Goal: Task Accomplishment & Management: Manage account settings

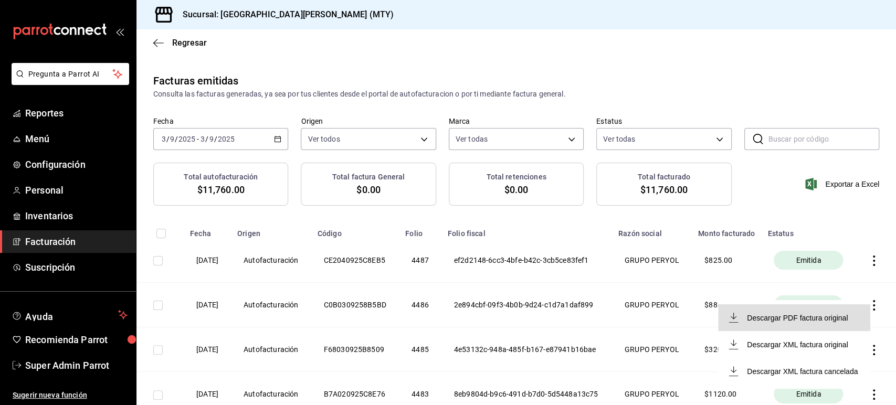
scroll to position [112, 0]
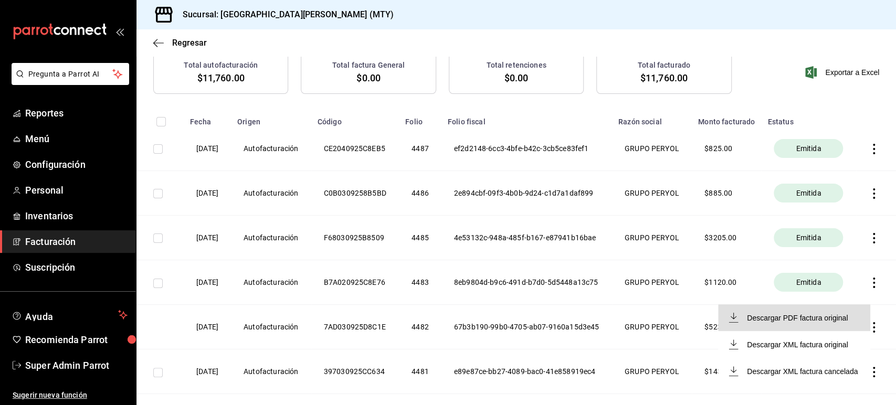
click at [59, 364] on div at bounding box center [448, 202] width 896 height 405
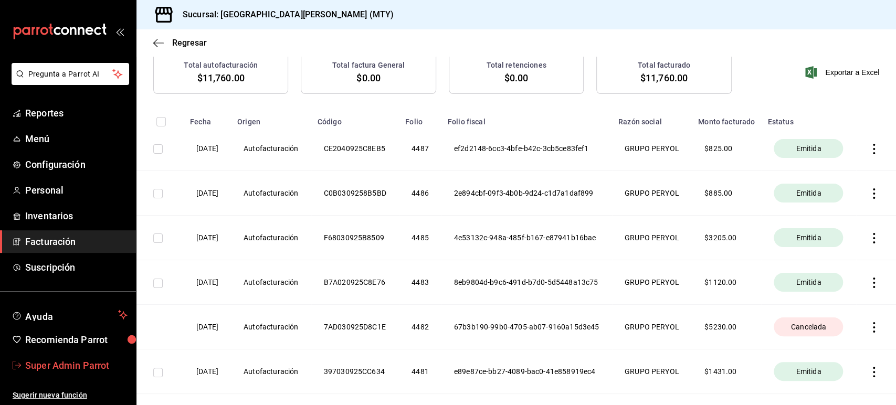
click at [80, 364] on span "Super Admin Parrot" at bounding box center [76, 366] width 102 height 14
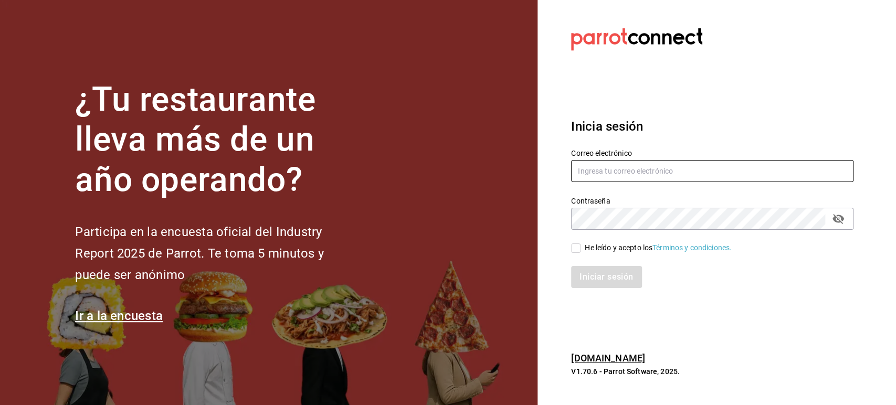
click at [630, 170] on input "text" at bounding box center [712, 171] width 283 height 22
paste input "[EMAIL_ADDRESS][DOMAIN_NAME]"
type input "[EMAIL_ADDRESS][DOMAIN_NAME]"
click at [583, 246] on span "He leído y acepto los Términos y condiciones." at bounding box center [656, 248] width 151 height 11
click at [581, 246] on input "He leído y acepto los Términos y condiciones." at bounding box center [575, 248] width 9 height 9
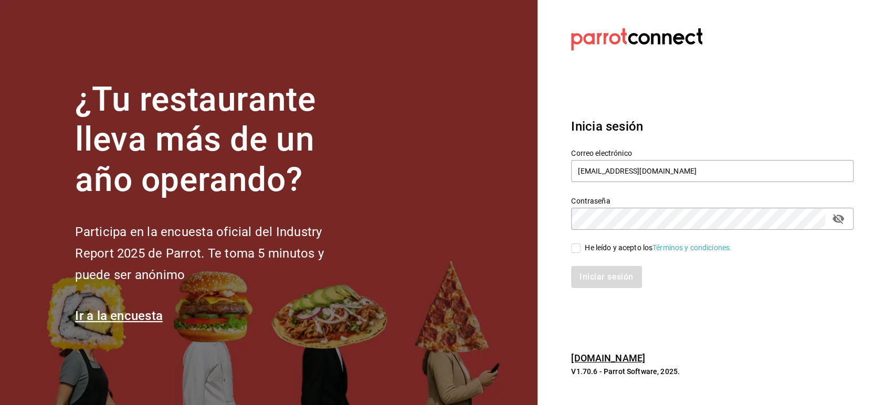
checkbox input "true"
click at [604, 283] on button "Iniciar sesión" at bounding box center [606, 277] width 71 height 22
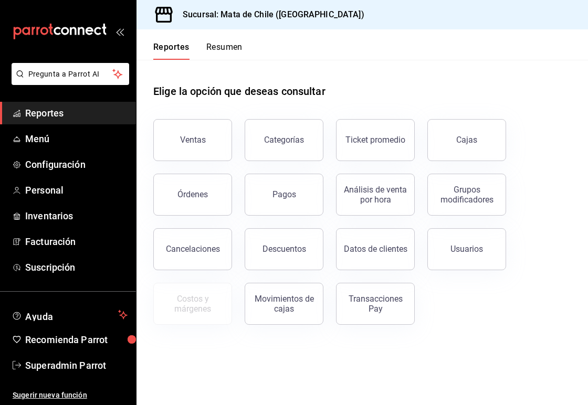
click at [518, 101] on div "Elige la opción que deseas consultar" at bounding box center [362, 83] width 418 height 47
click at [54, 195] on span "Personal" at bounding box center [76, 190] width 102 height 14
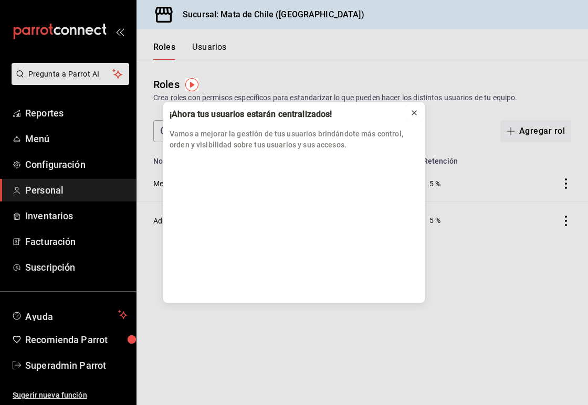
click at [416, 117] on icon at bounding box center [414, 113] width 8 height 8
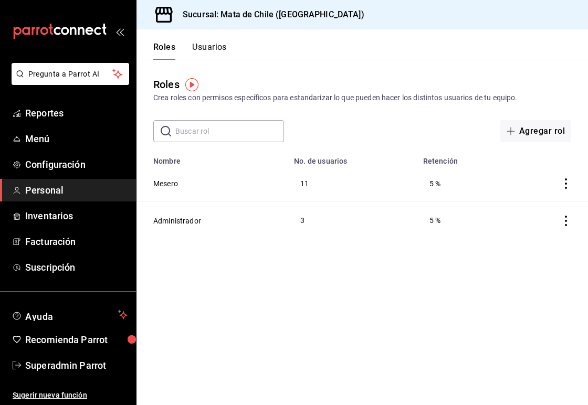
click at [216, 51] on button "Usuarios" at bounding box center [209, 51] width 35 height 18
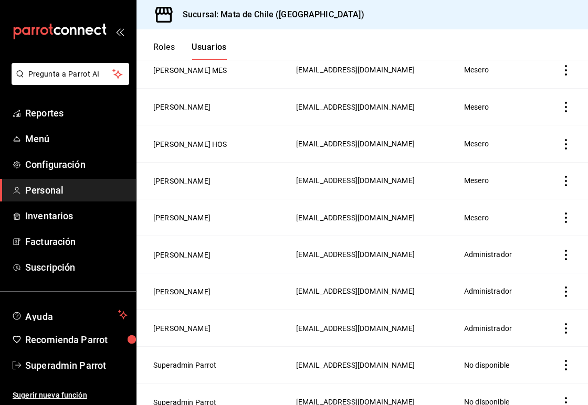
scroll to position [343, 0]
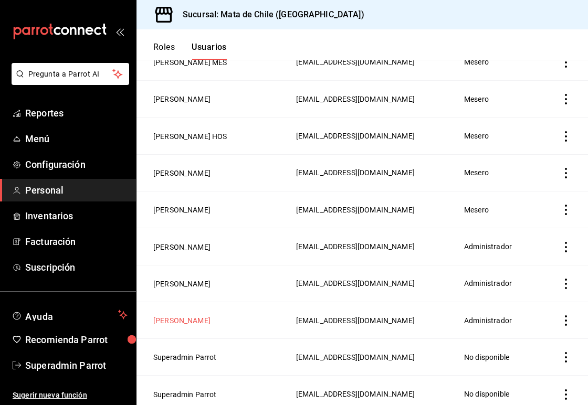
click at [199, 316] on button "[PERSON_NAME]" at bounding box center [181, 321] width 57 height 11
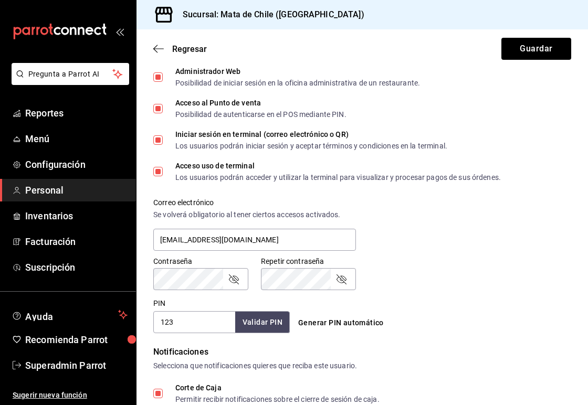
scroll to position [267, 0]
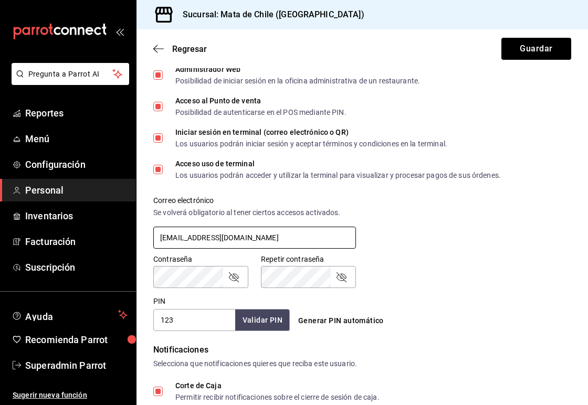
drag, startPoint x: 265, startPoint y: 237, endPoint x: 152, endPoint y: 236, distance: 113.5
click at [152, 236] on div "Correo electrónico Se volverá obligatorio al tener ciertos accesos activados. […" at bounding box center [248, 216] width 215 height 67
click at [233, 279] on icon "passwordField" at bounding box center [233, 277] width 13 height 13
click at [339, 272] on icon "passwordField" at bounding box center [341, 277] width 13 height 13
click at [443, 238] on div "Correo electrónico Se volverá obligatorio al tener ciertos accesos activados. […" at bounding box center [356, 216] width 431 height 67
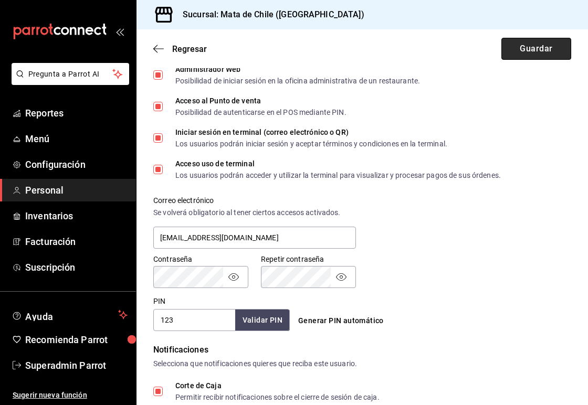
click at [517, 56] on button "Guardar" at bounding box center [537, 49] width 70 height 22
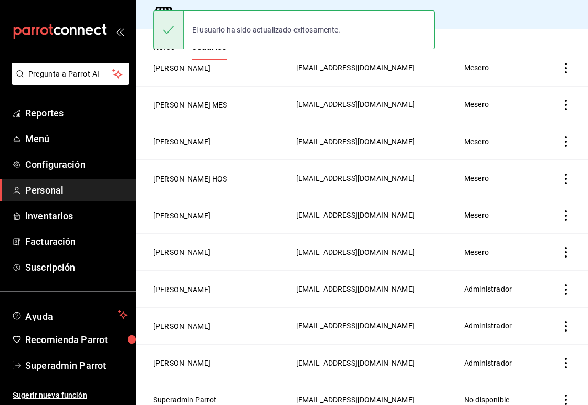
scroll to position [343, 0]
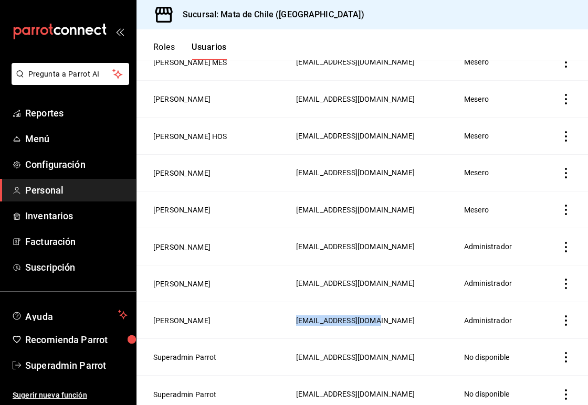
drag, startPoint x: 341, startPoint y: 315, endPoint x: 244, endPoint y: 311, distance: 96.7
click at [290, 311] on td "[EMAIL_ADDRESS][DOMAIN_NAME]" at bounding box center [374, 320] width 168 height 37
copy span "[EMAIL_ADDRESS][DOMAIN_NAME]"
